Goal: Task Accomplishment & Management: Manage account settings

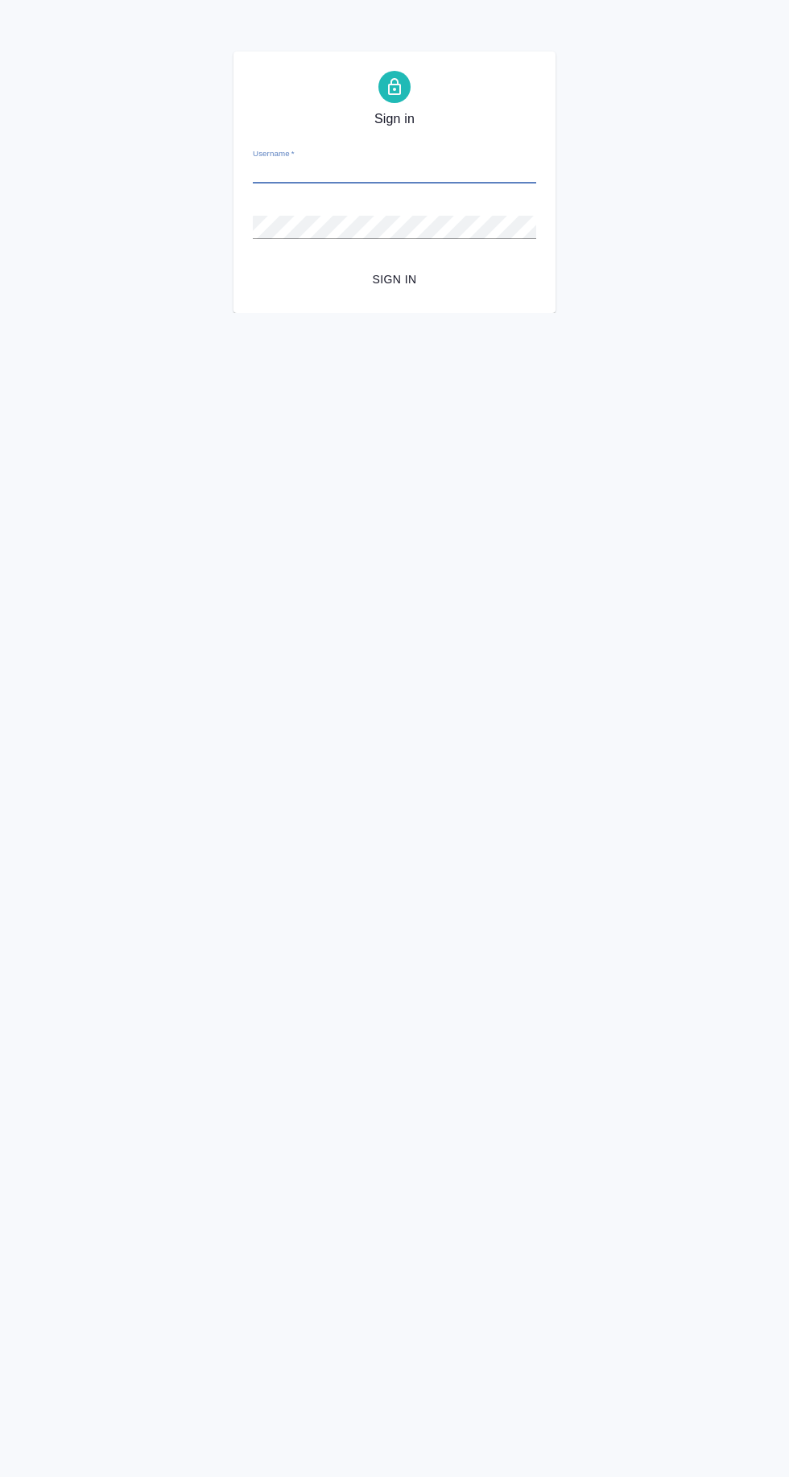
click at [473, 170] on input "Username   *" at bounding box center [394, 172] width 283 height 23
type input "[EMAIL_ADDRESS][DOMAIN_NAME]"
click at [253, 265] on button "Sign in" at bounding box center [394, 280] width 283 height 30
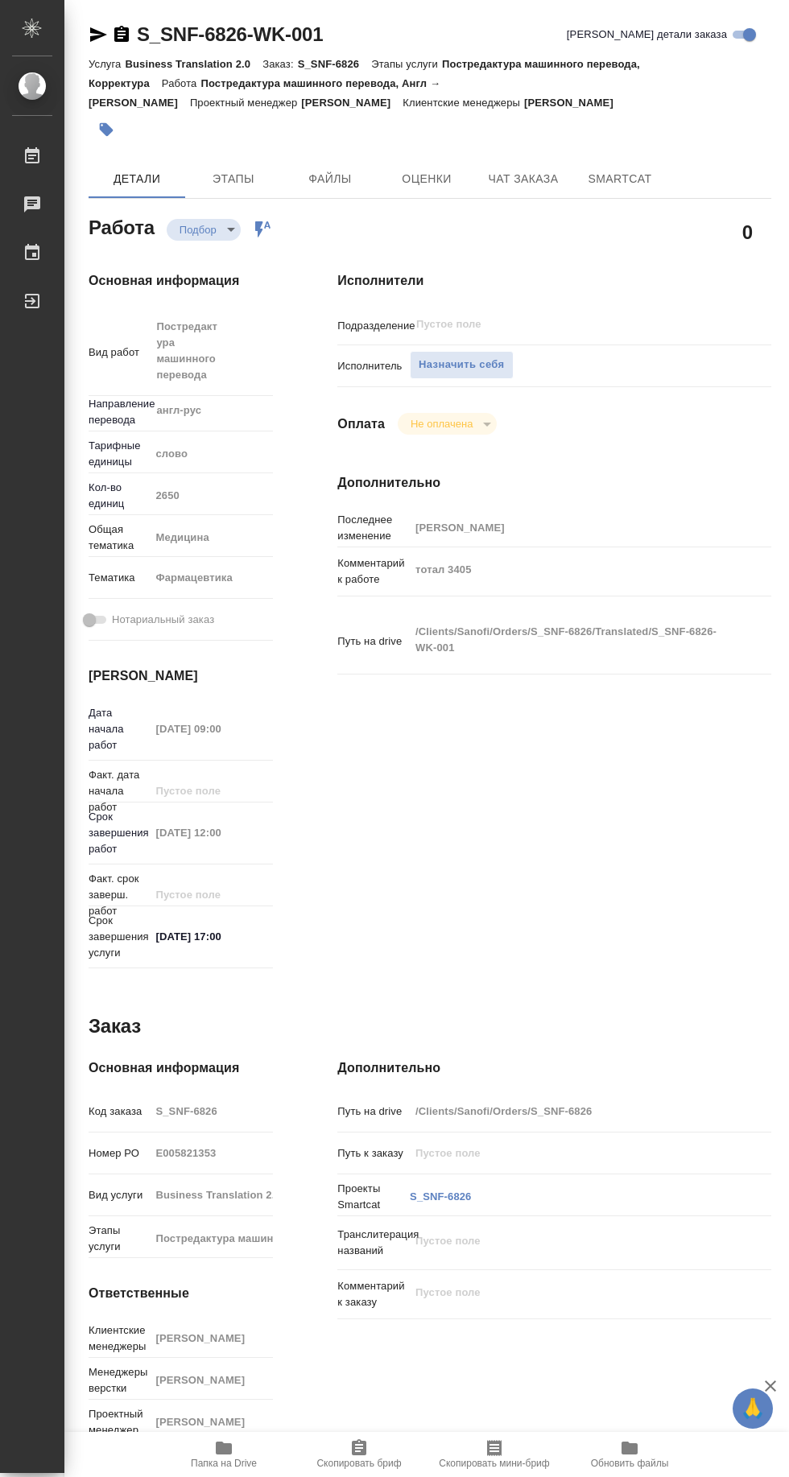
type textarea "x"
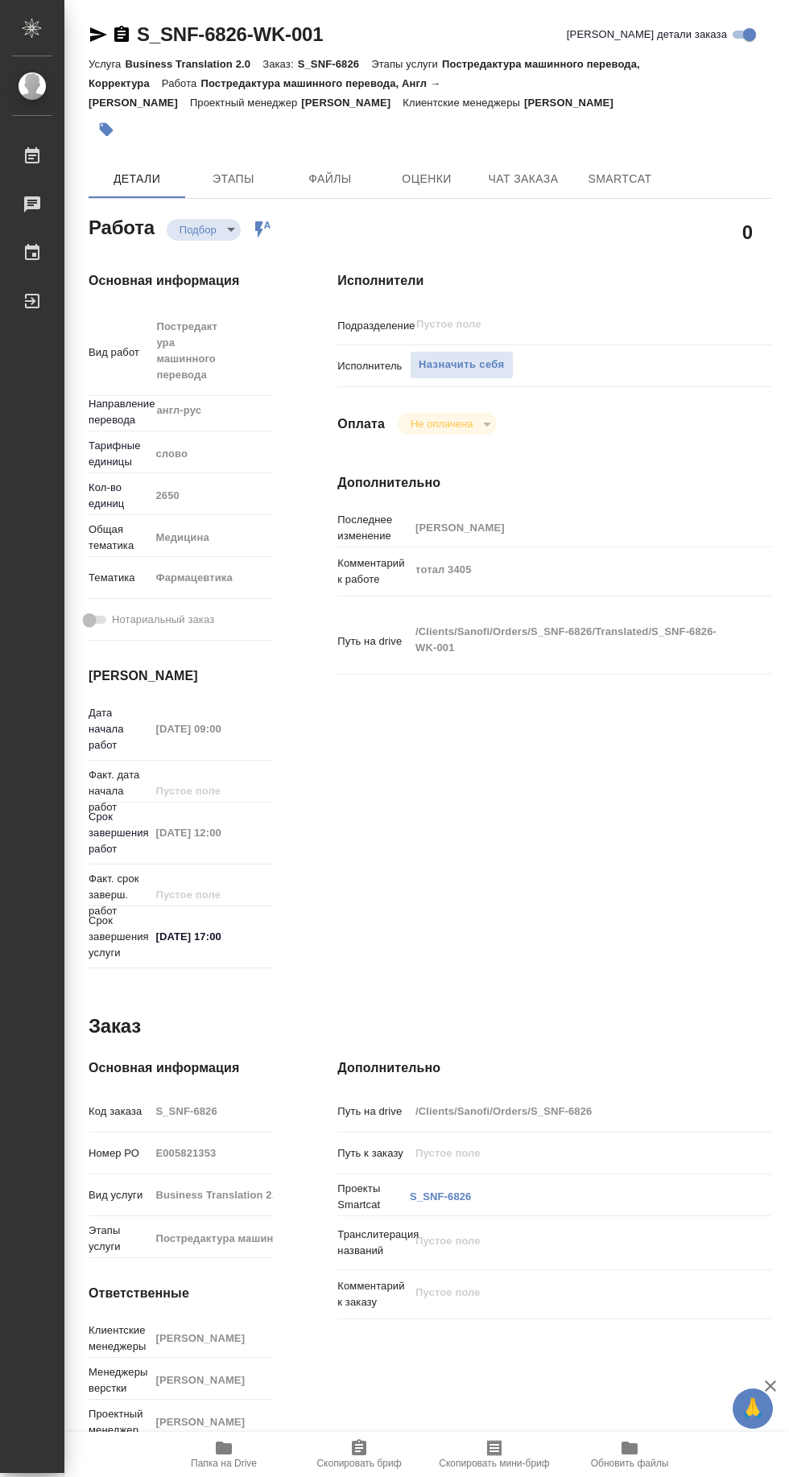
type textarea "x"
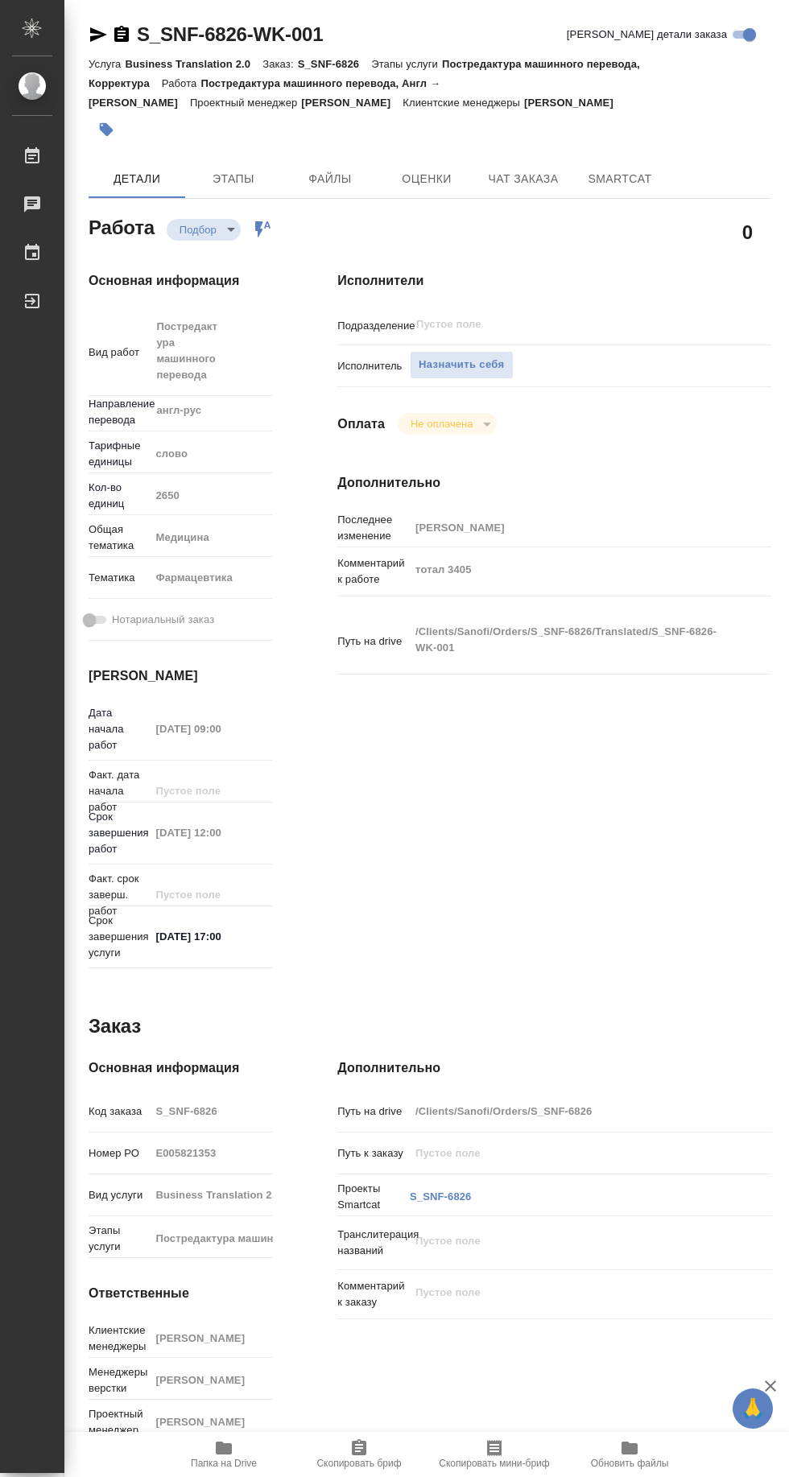
type textarea "x"
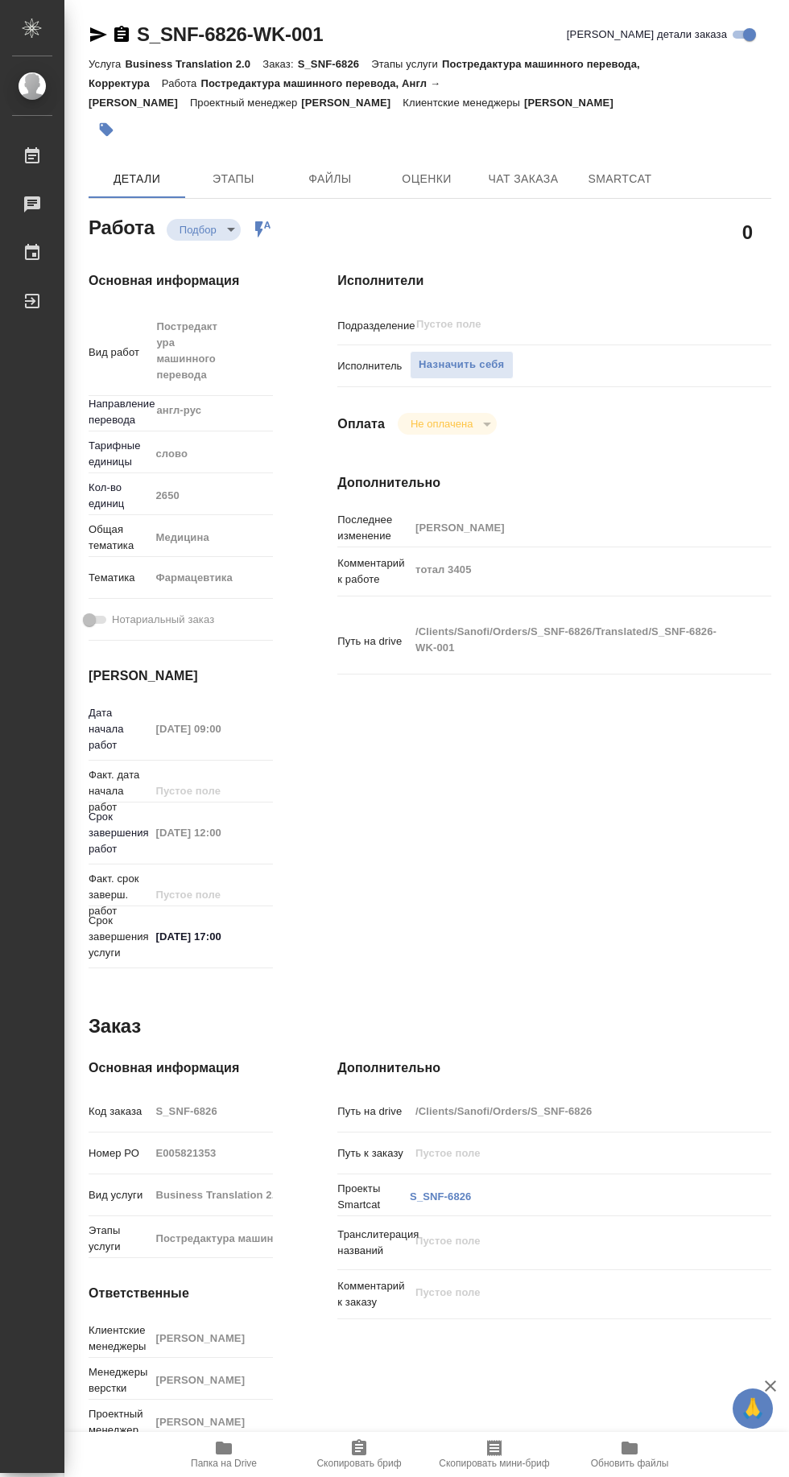
type textarea "x"
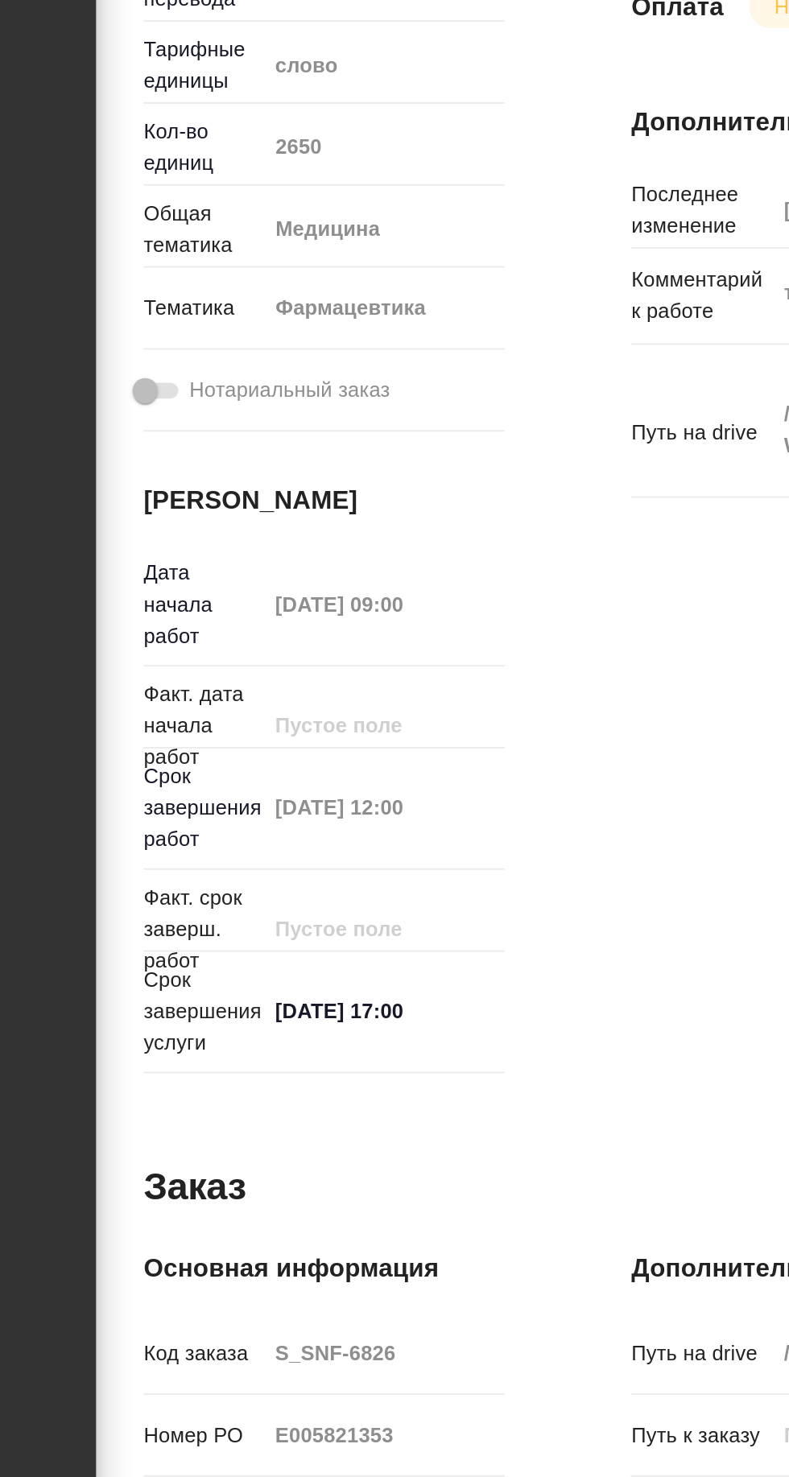
scroll to position [0, 14]
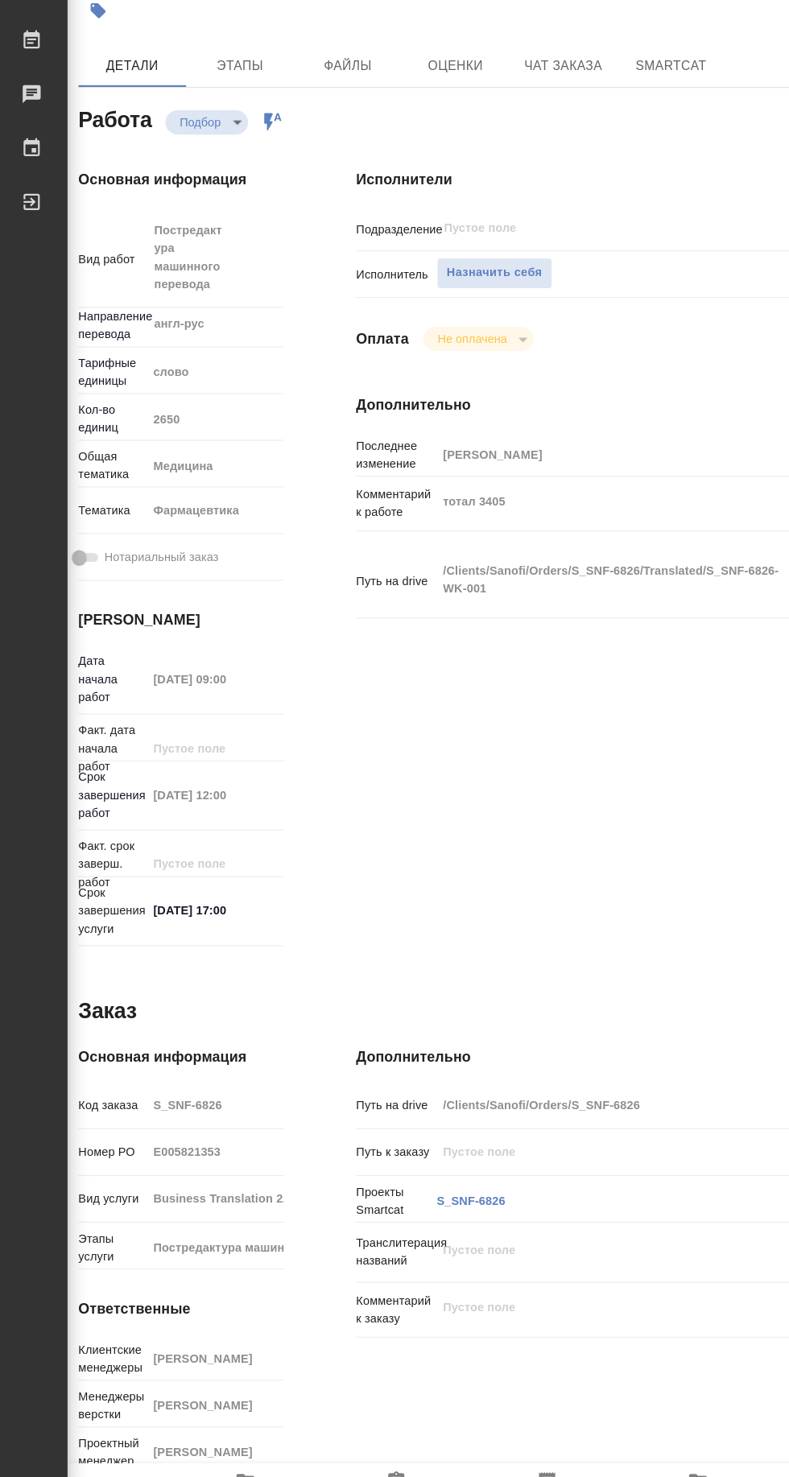
type textarea "x"
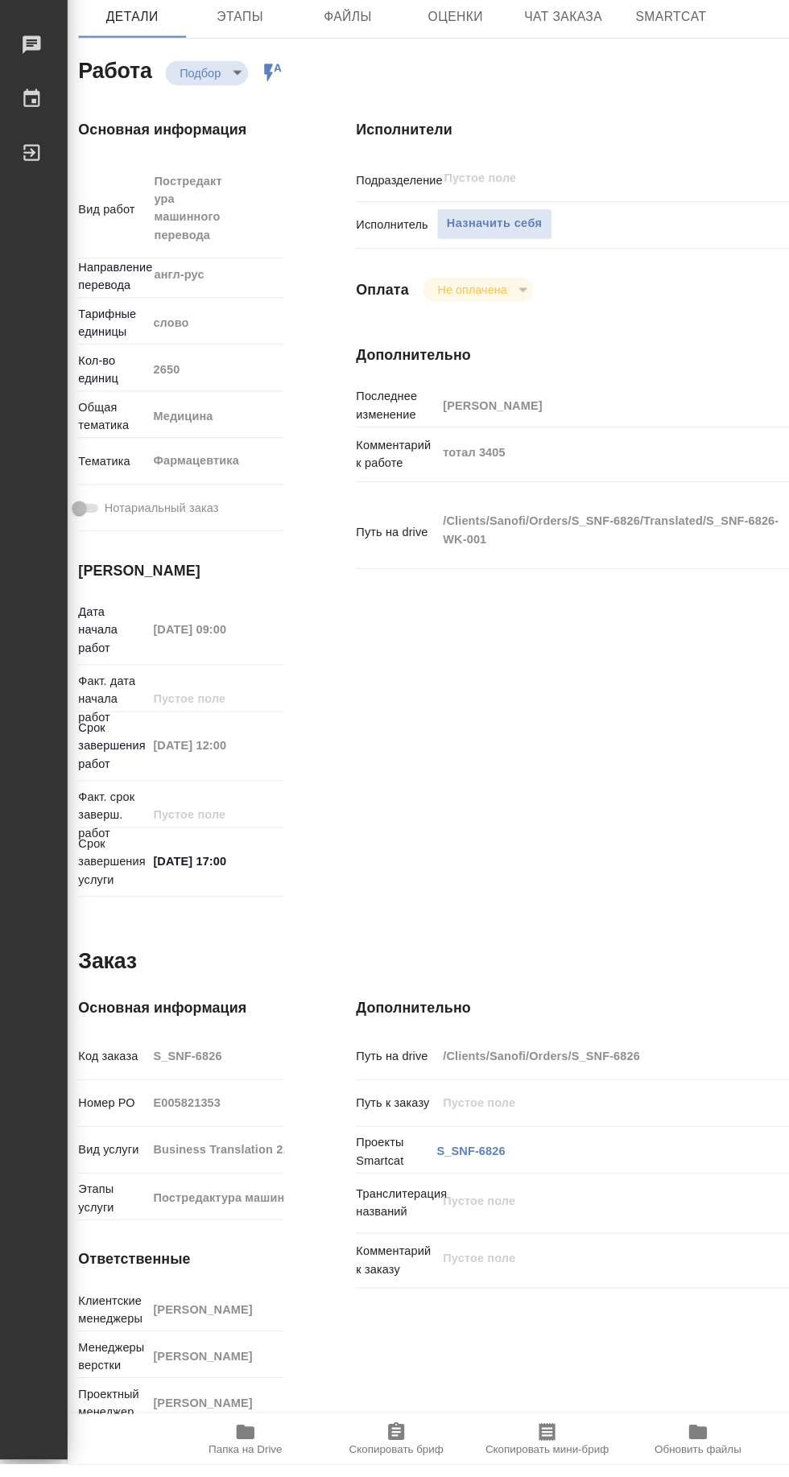
type textarea "x"
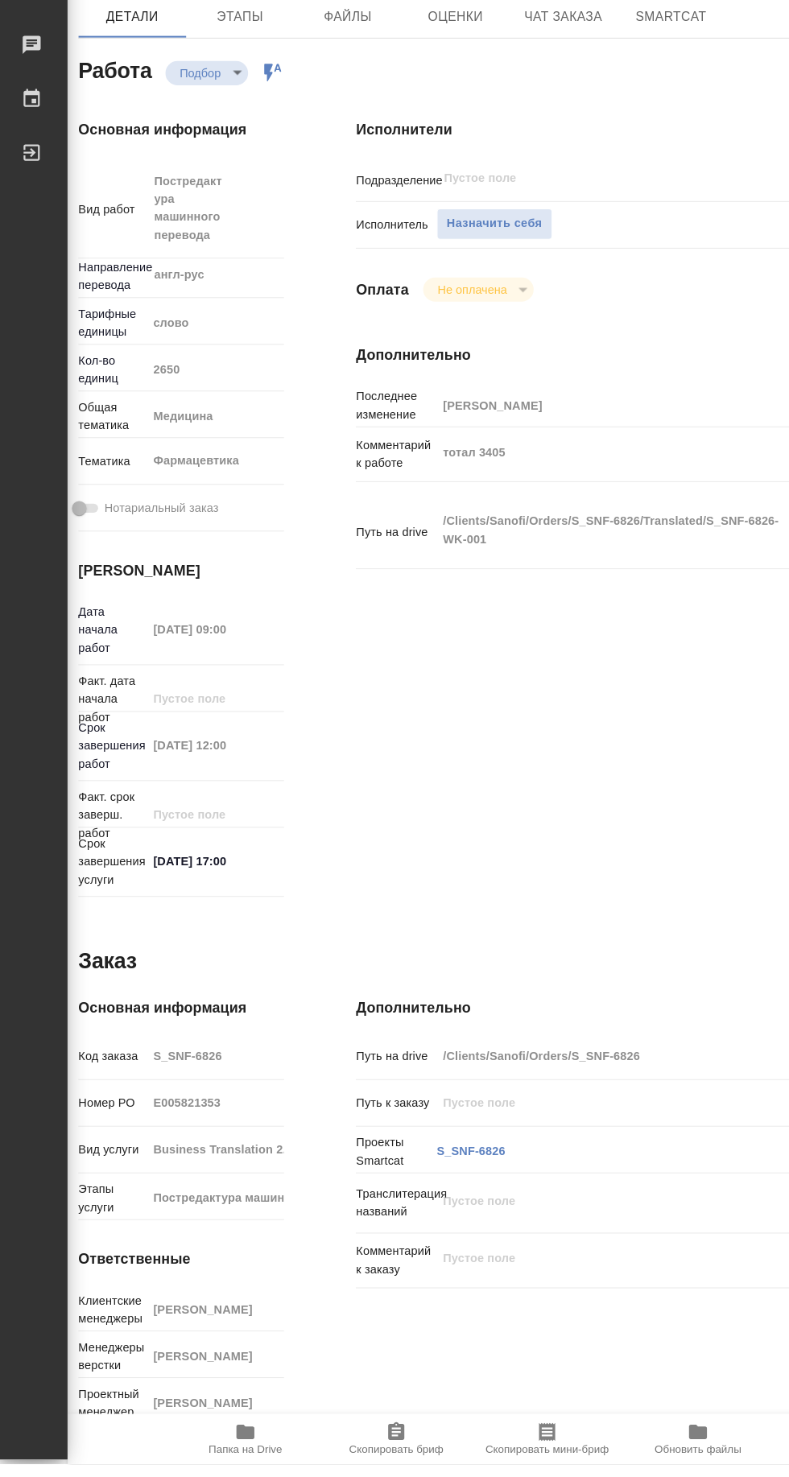
click at [237, 1469] on span "Папка на Drive" at bounding box center [224, 1463] width 66 height 11
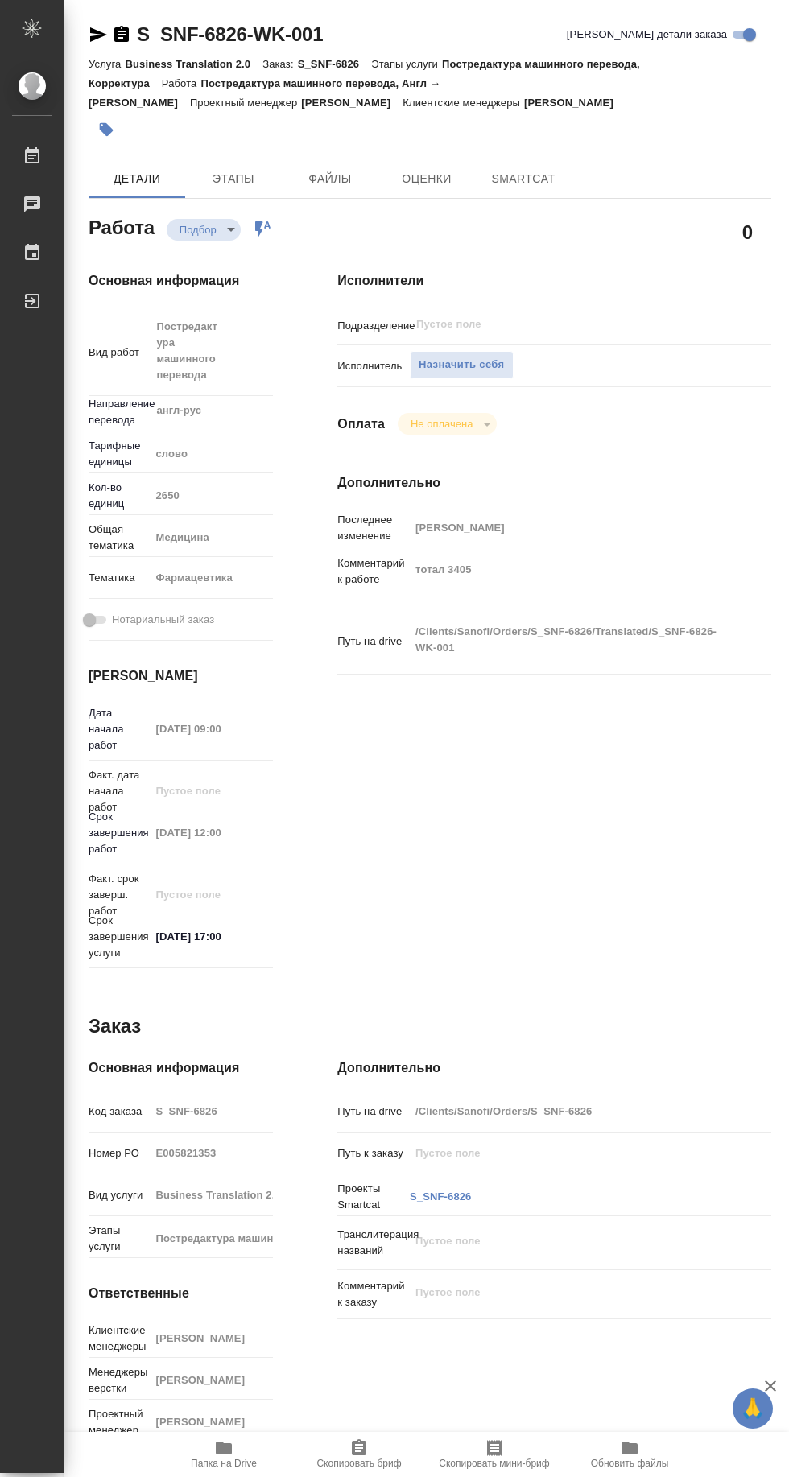
type textarea "x"
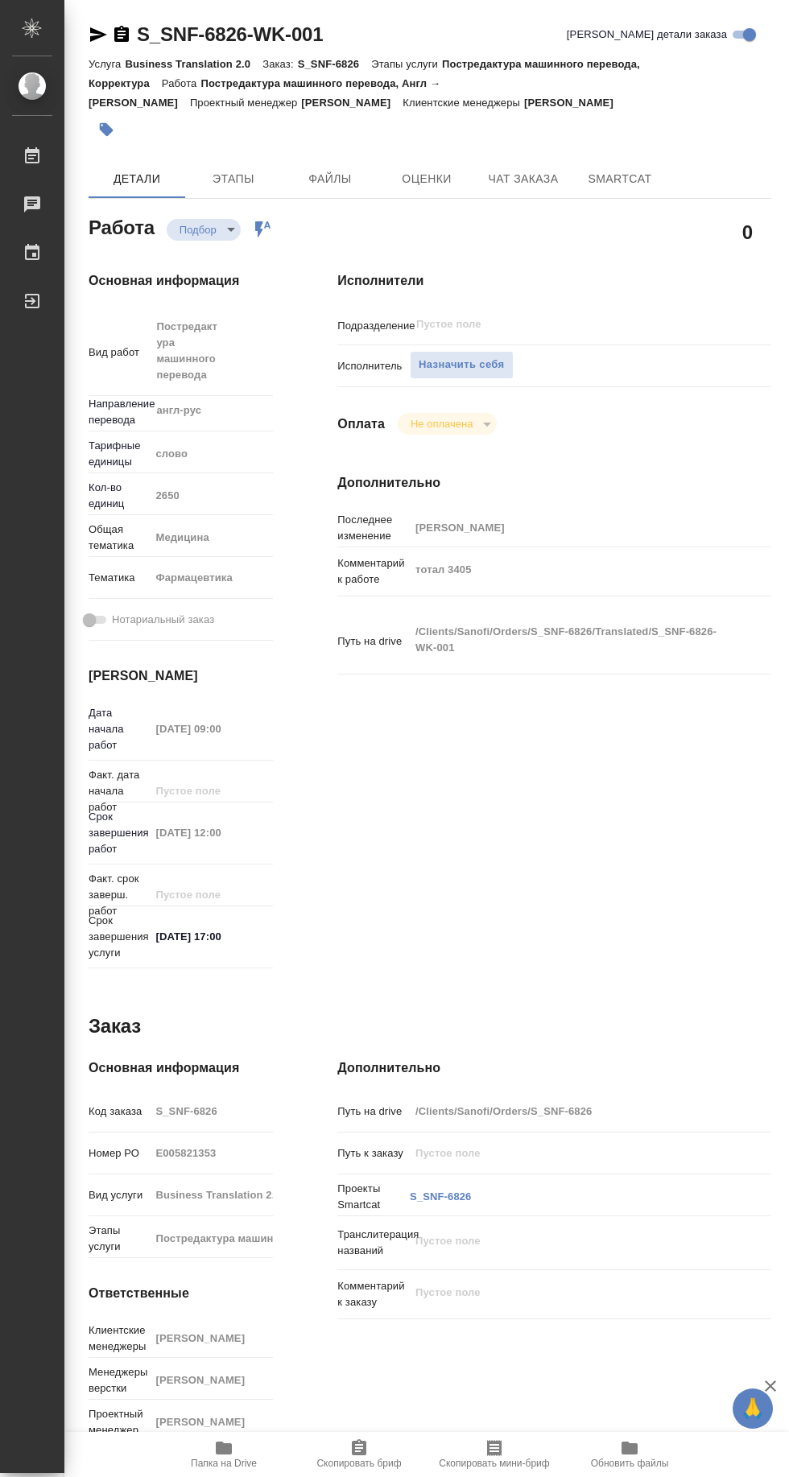
type textarea "x"
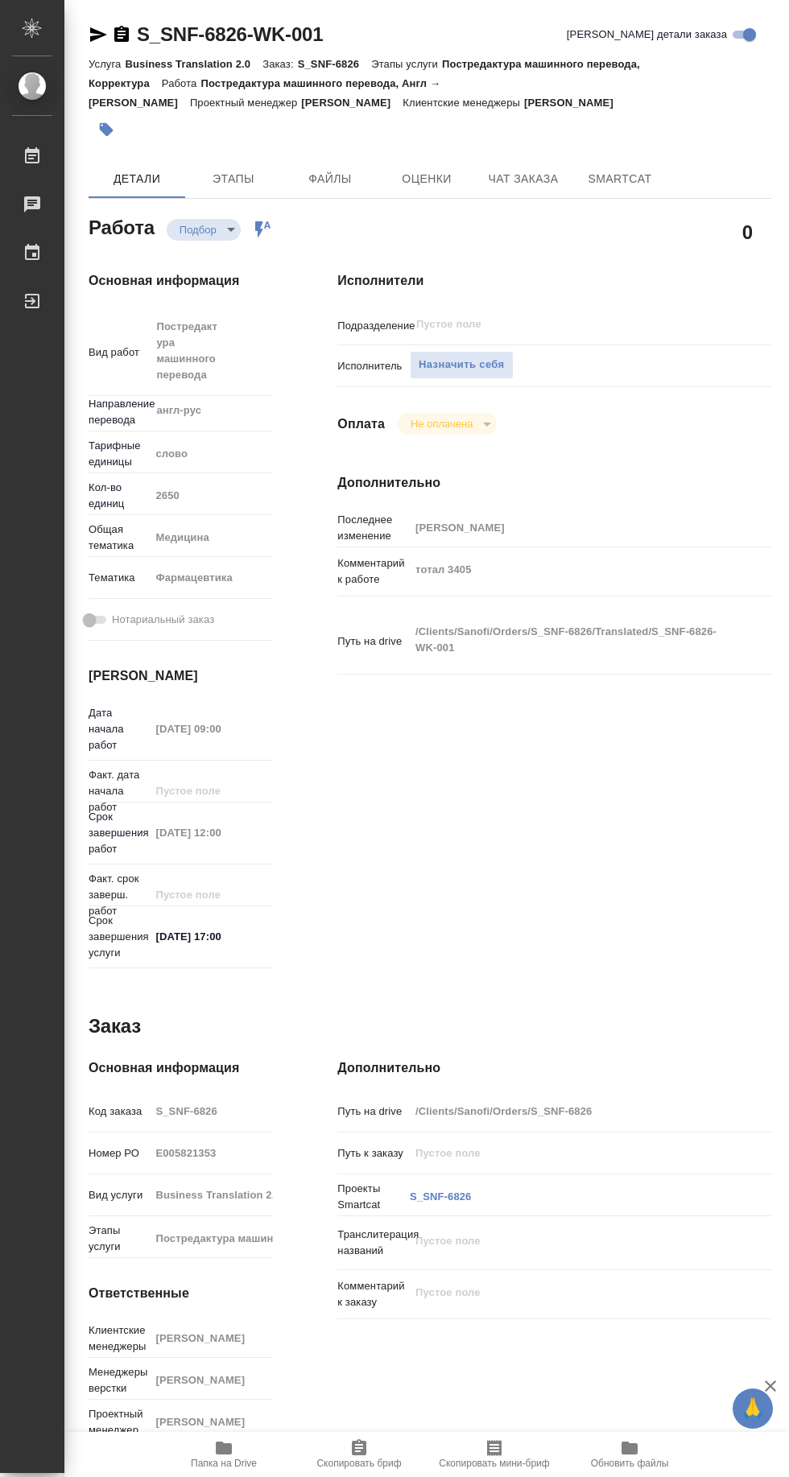
type textarea "x"
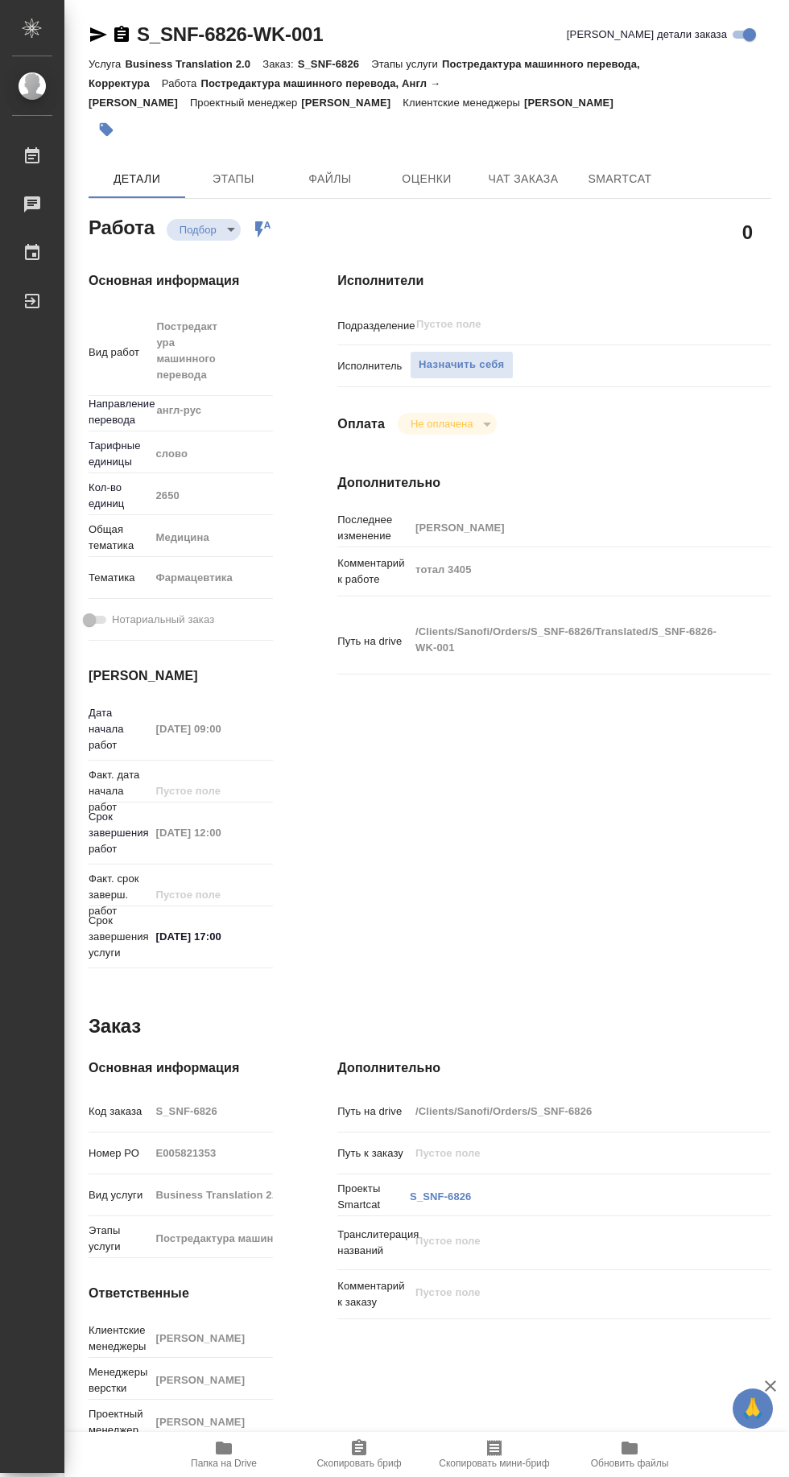
click at [472, 365] on span "Назначить себя" at bounding box center [461, 365] width 85 height 19
type textarea "x"
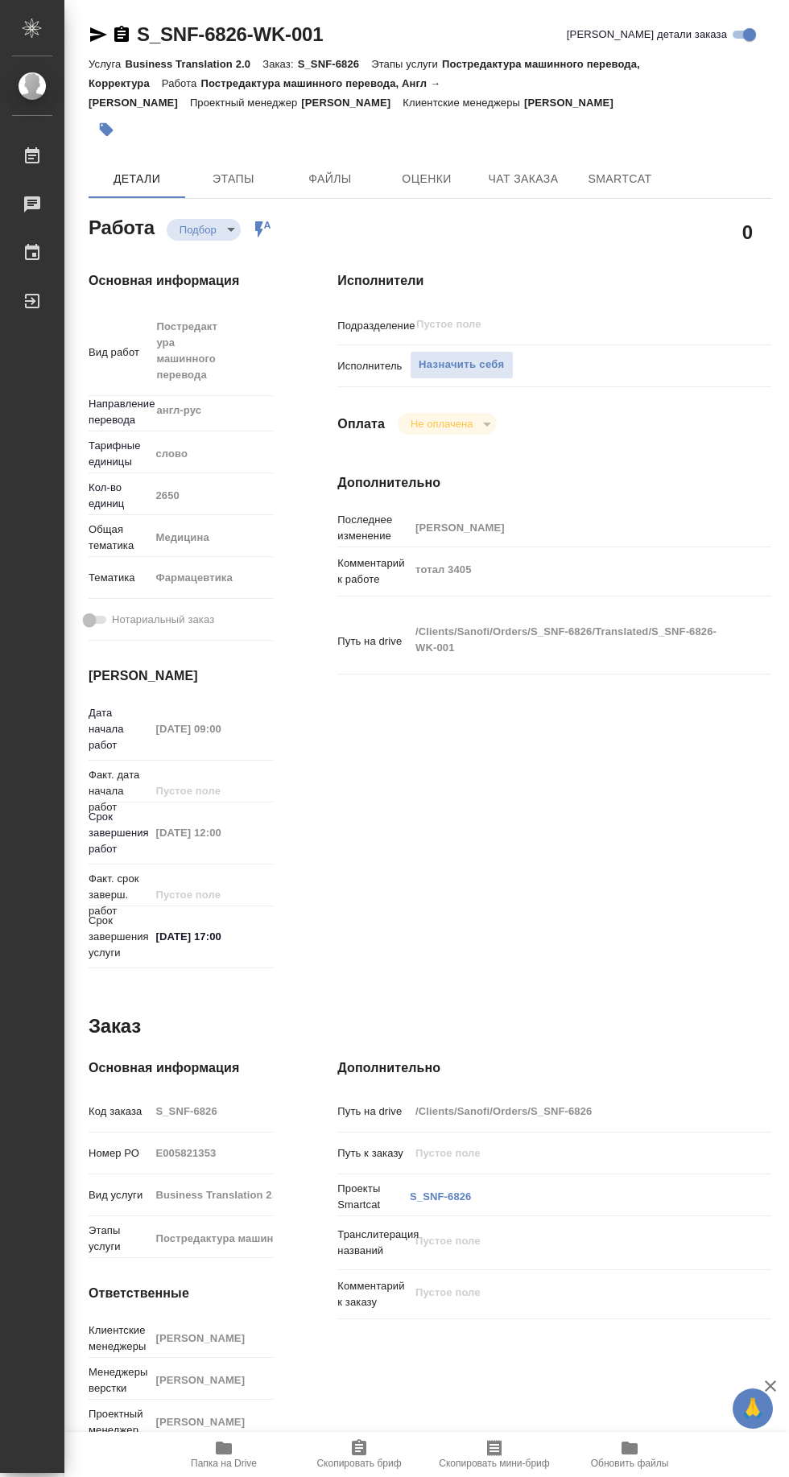
type textarea "x"
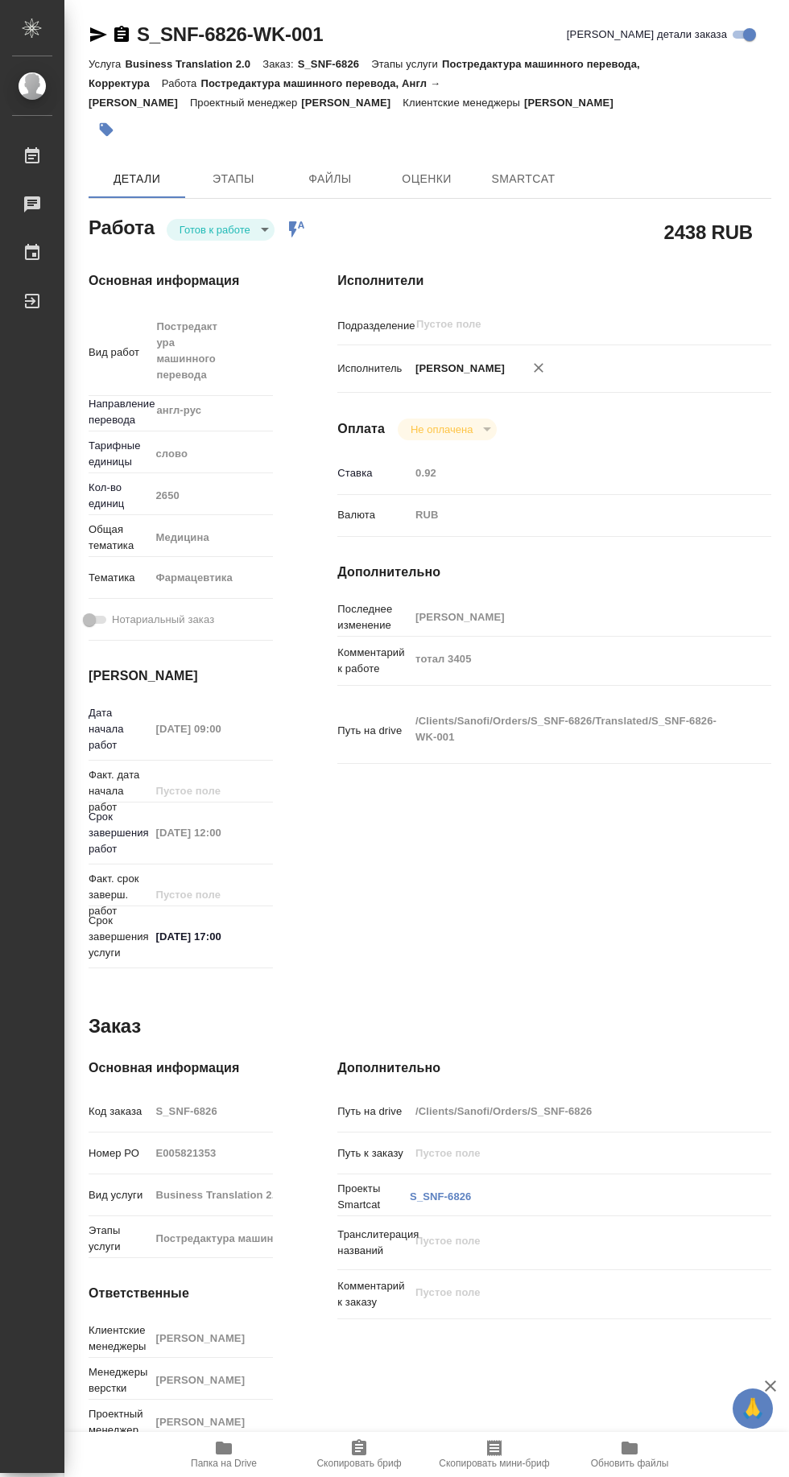
type textarea "x"
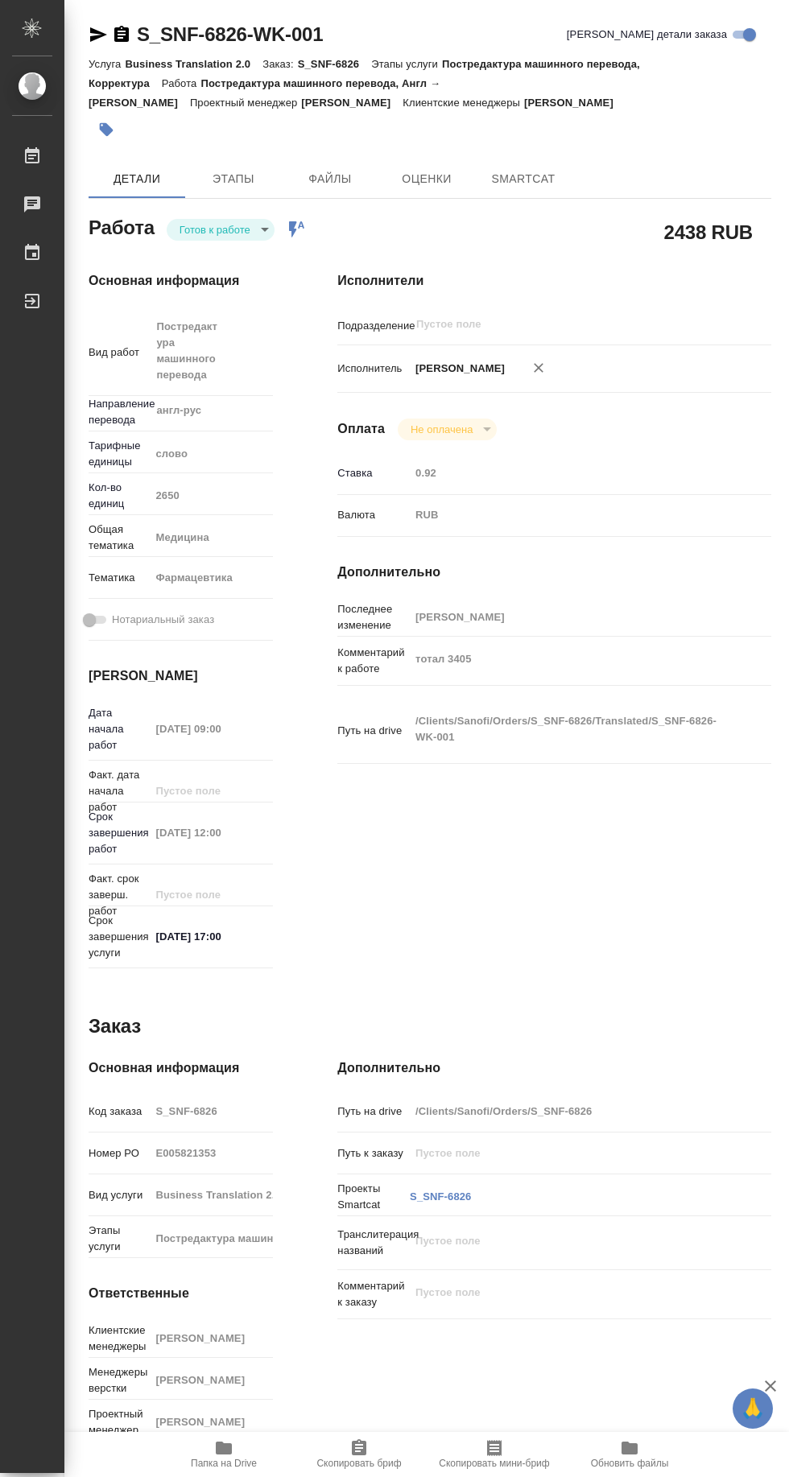
type textarea "x"
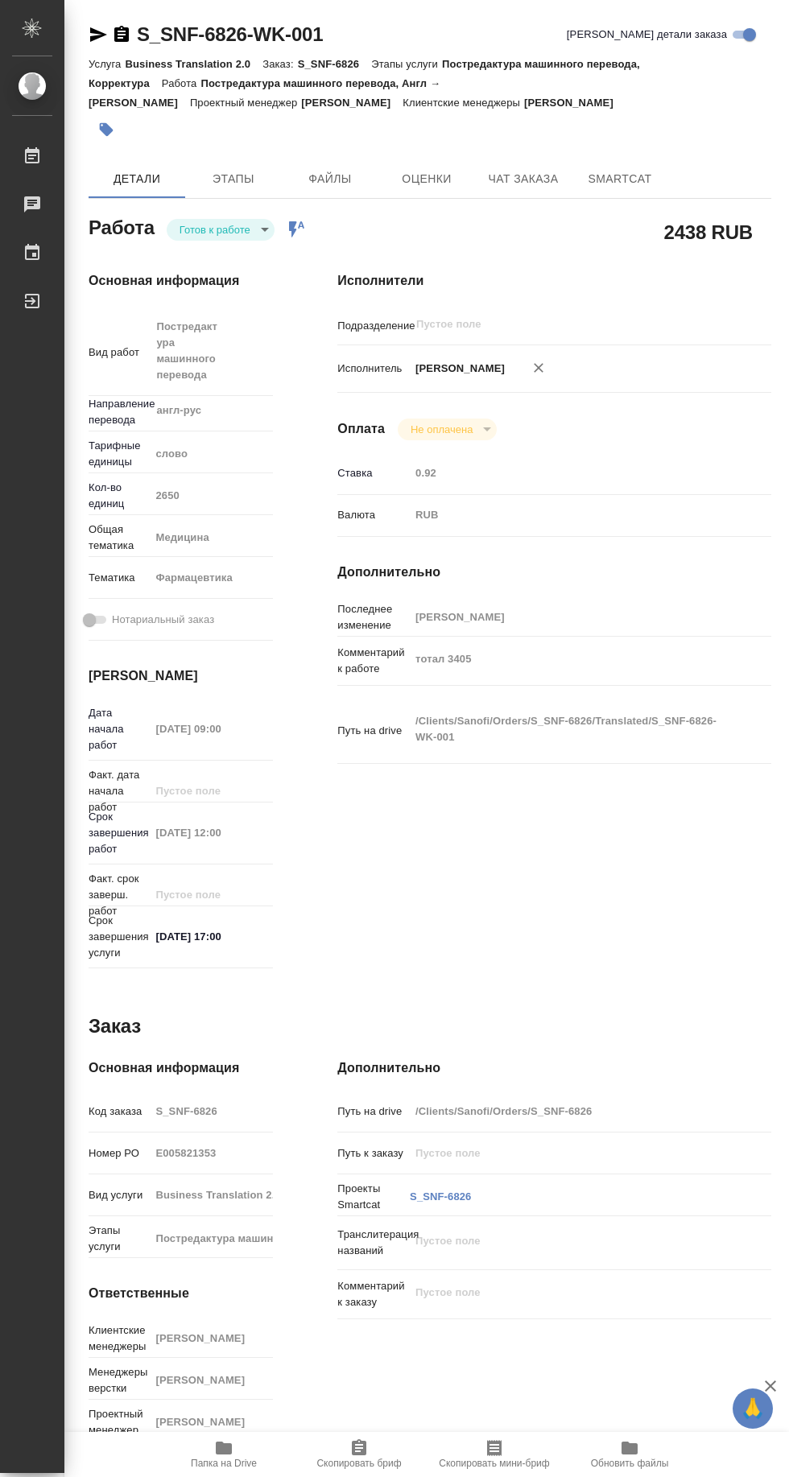
type textarea "x"
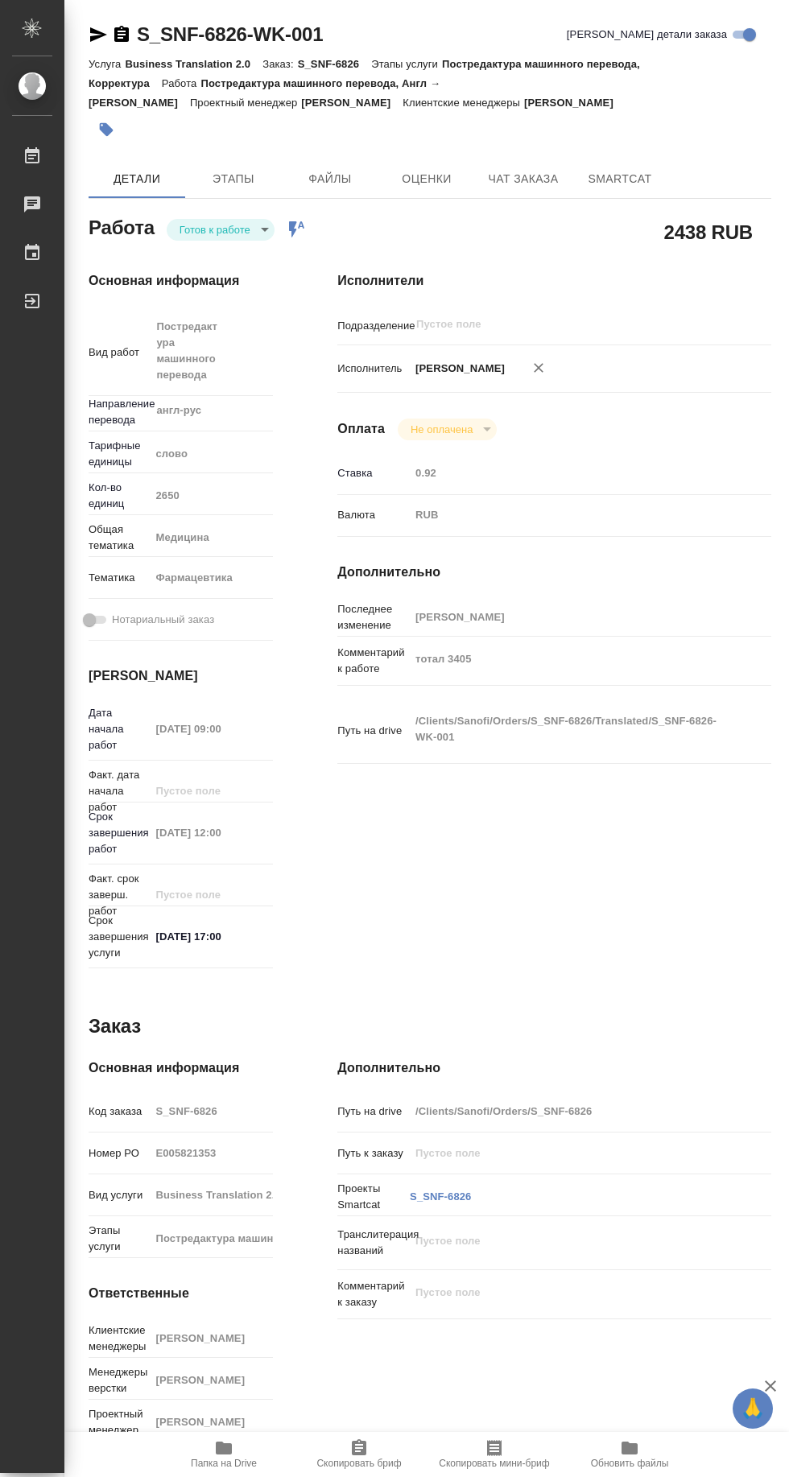
type textarea "x"
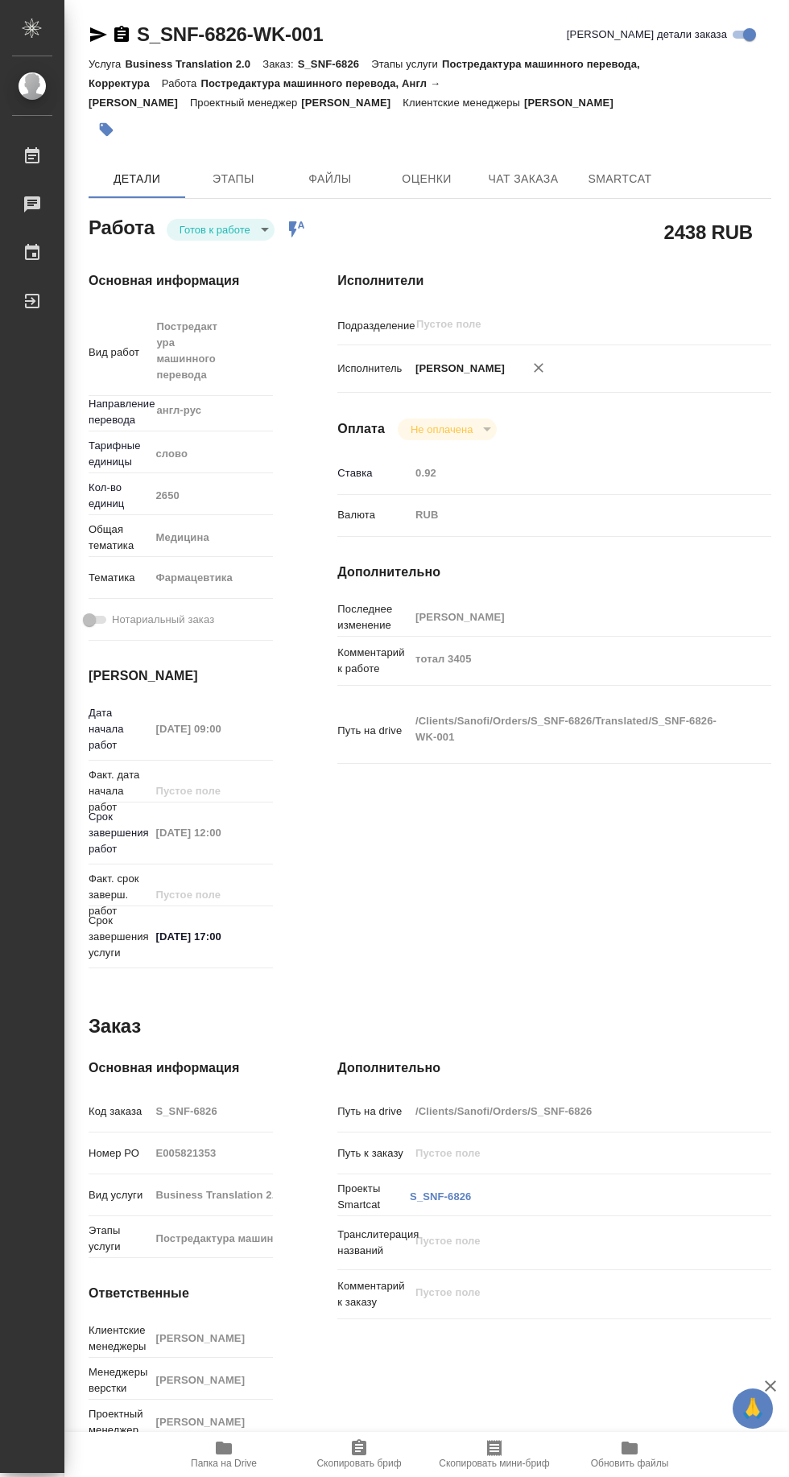
type textarea "x"
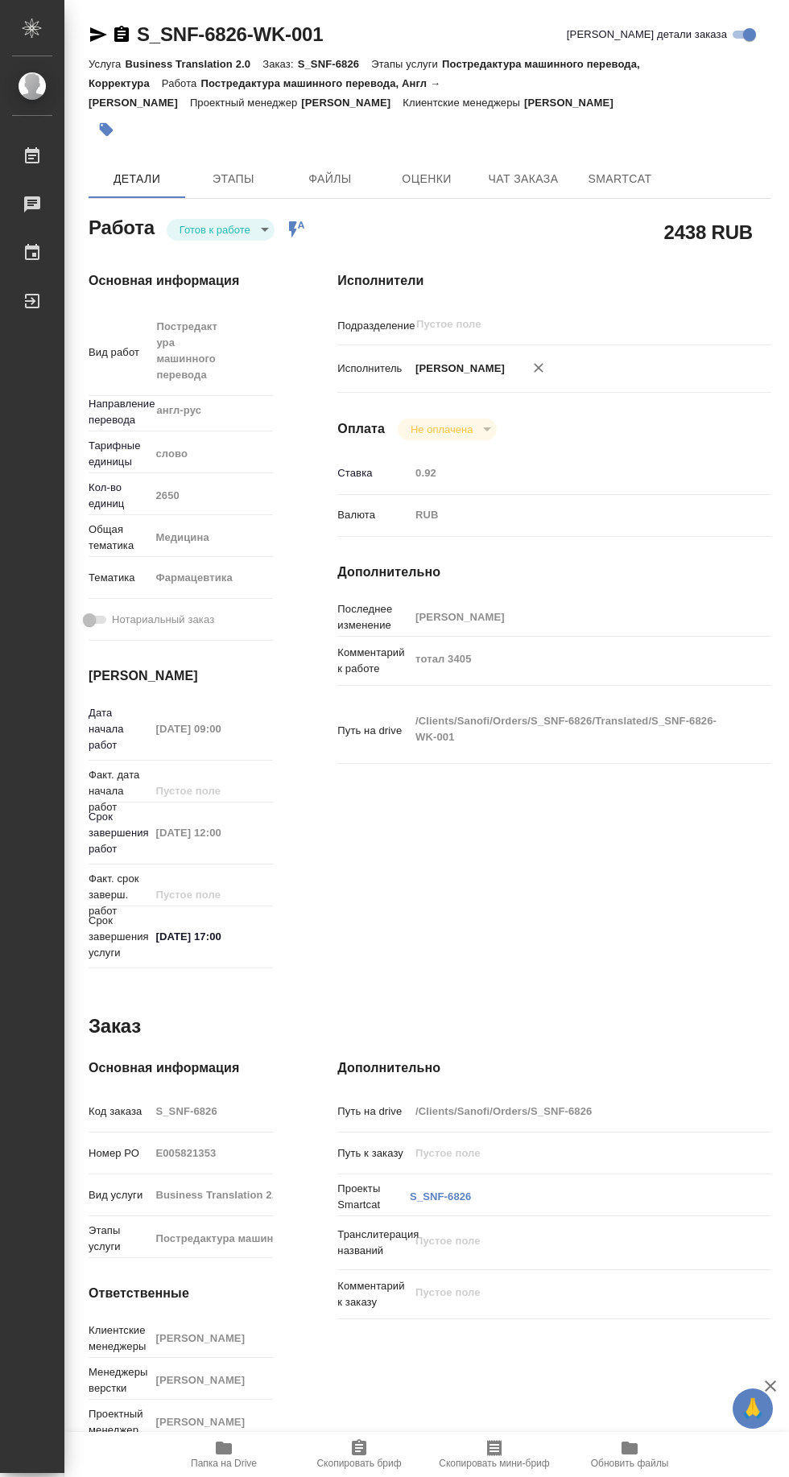
type textarea "x"
